Goal: Check status: Check status

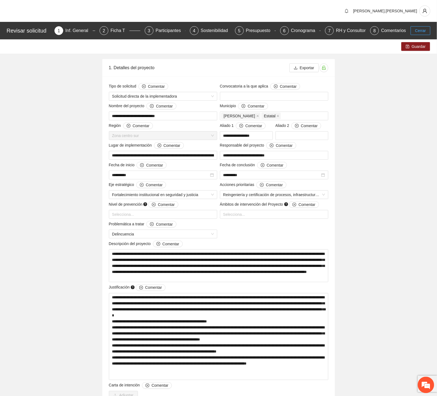
scroll to position [380, 0]
click at [416, 32] on span "Cerrar" at bounding box center [420, 31] width 11 height 6
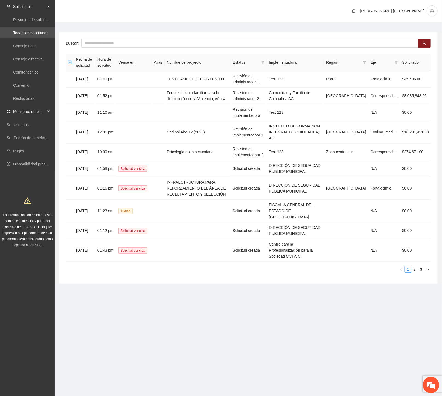
click at [33, 111] on span "Monitoreo de proyectos" at bounding box center [29, 111] width 32 height 11
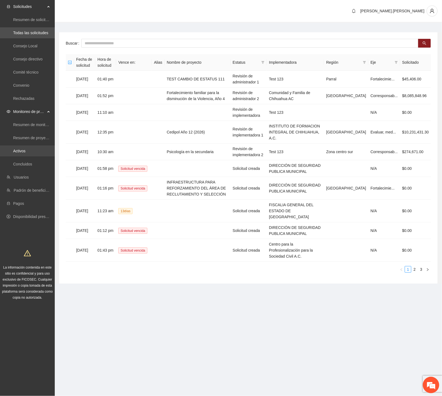
click at [25, 152] on link "Activos" at bounding box center [19, 151] width 12 height 4
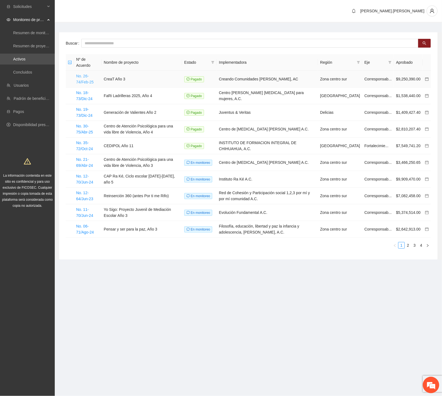
click at [86, 74] on link "No. 26-74/Feb-25" at bounding box center [85, 79] width 18 height 10
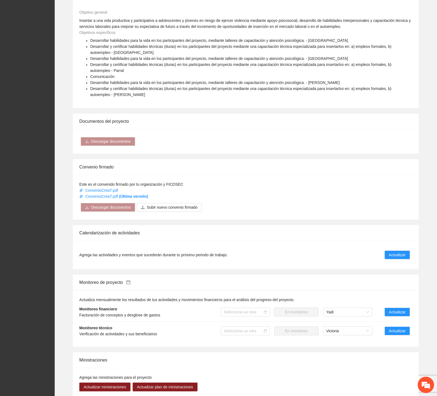
scroll to position [353, 0]
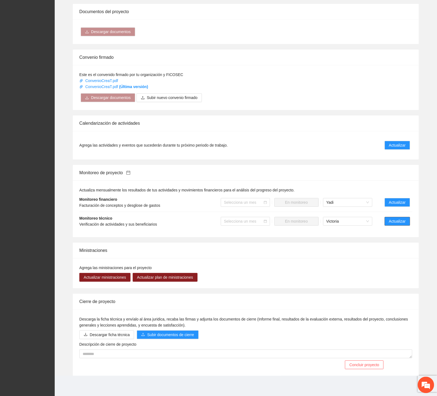
click at [395, 218] on button "Actualizar" at bounding box center [397, 221] width 25 height 9
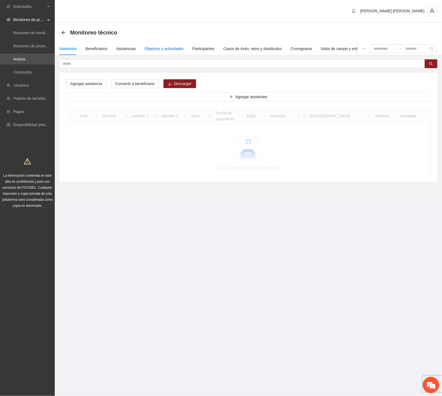
click at [152, 49] on div "Objetivos y actividades" at bounding box center [164, 49] width 39 height 6
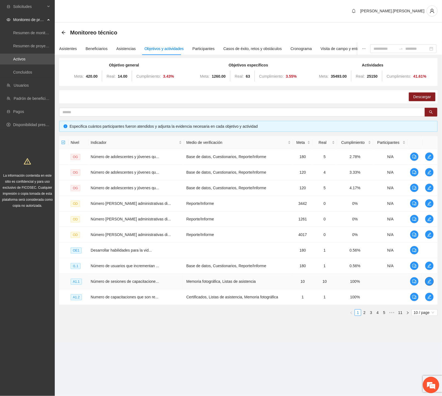
click at [429, 282] on icon "edit" at bounding box center [429, 281] width 4 height 4
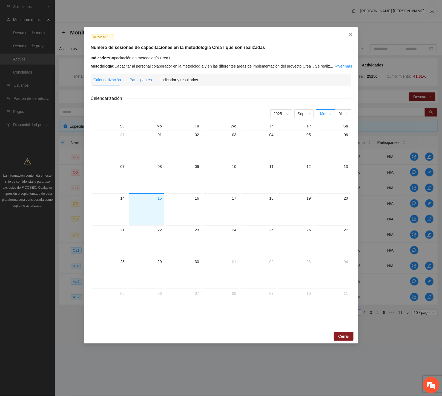
click at [145, 81] on div "Participantes" at bounding box center [140, 80] width 22 height 6
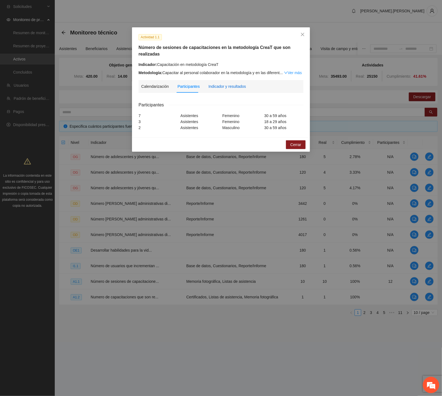
click at [228, 83] on div "Indicador y resultados" at bounding box center [226, 86] width 37 height 6
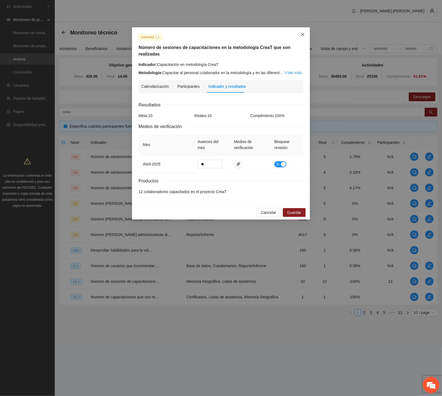
click at [303, 32] on span "Close" at bounding box center [302, 34] width 15 height 15
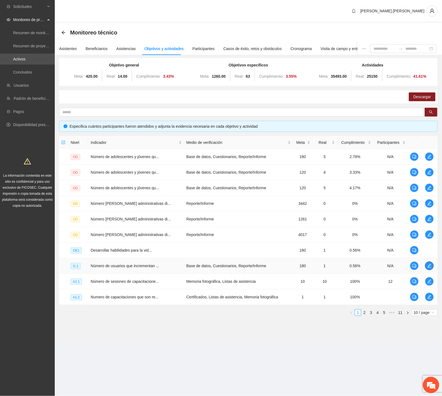
click at [429, 267] on icon "edit" at bounding box center [429, 266] width 4 height 4
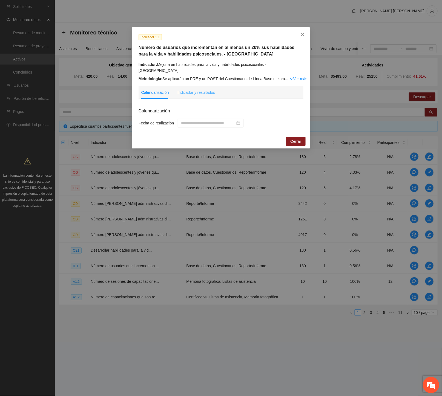
click at [207, 91] on div "Indicador y resultados" at bounding box center [195, 92] width 37 height 13
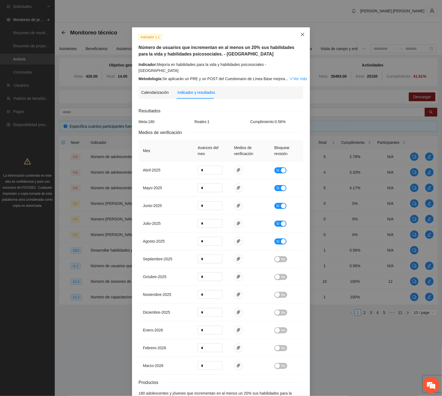
click at [299, 31] on span "Close" at bounding box center [302, 34] width 15 height 15
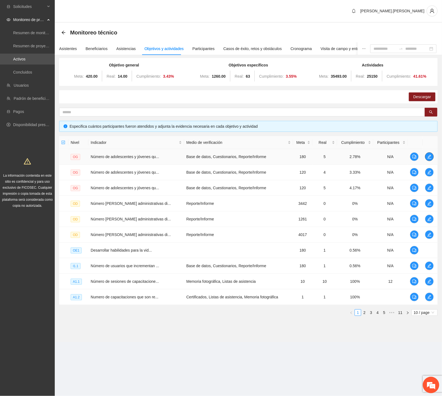
click at [428, 159] on button "button" at bounding box center [429, 156] width 9 height 9
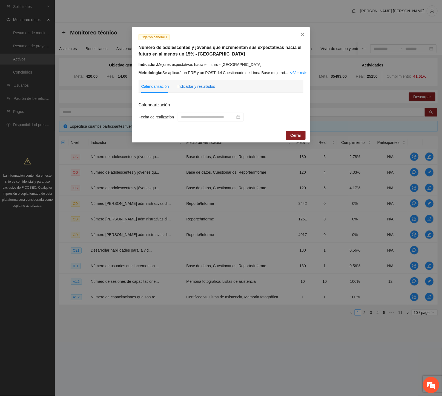
click at [200, 84] on div "Indicador y resultados" at bounding box center [195, 86] width 37 height 6
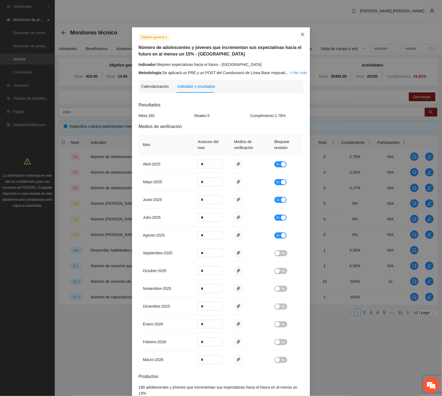
click at [302, 32] on span "Close" at bounding box center [302, 34] width 15 height 15
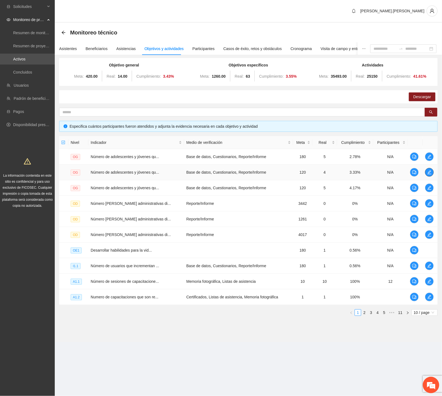
click at [430, 168] on button "button" at bounding box center [429, 172] width 9 height 9
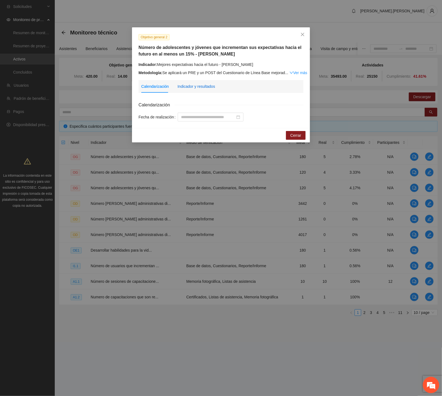
click at [195, 85] on div "Indicador y resultados" at bounding box center [195, 86] width 37 height 6
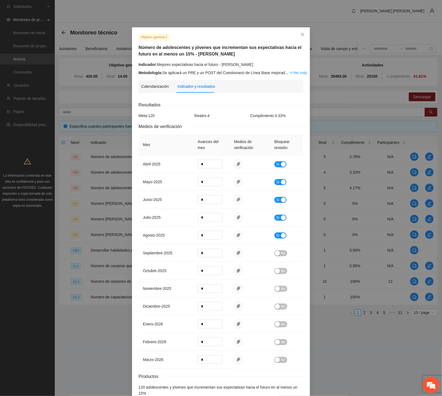
scroll to position [27, 0]
